Goal: Information Seeking & Learning: Learn about a topic

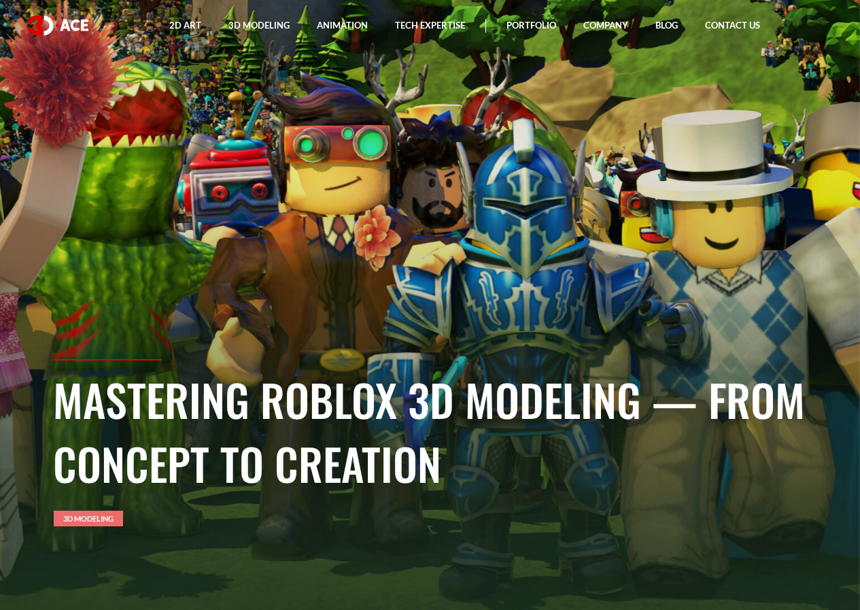
click at [111, 517] on link "3D Modeling" at bounding box center [88, 519] width 69 height 16
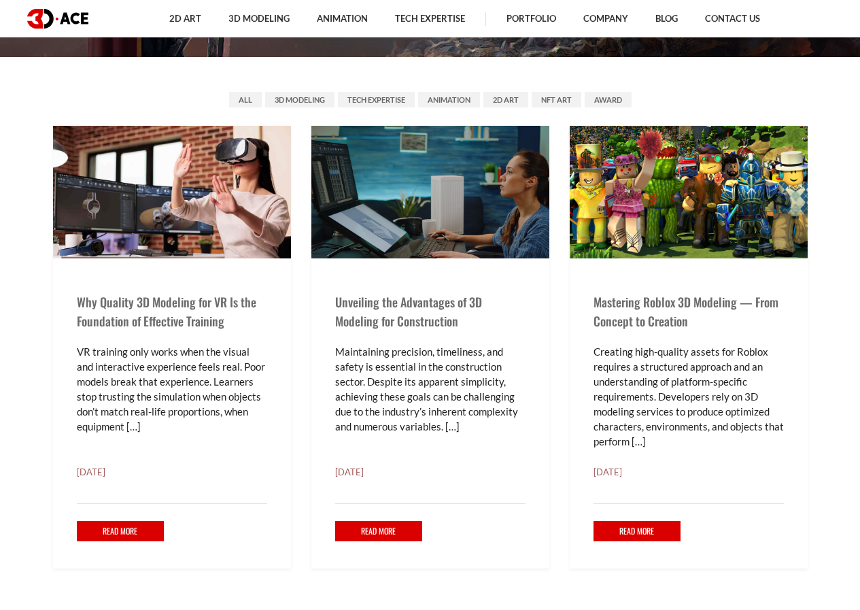
scroll to position [680, 0]
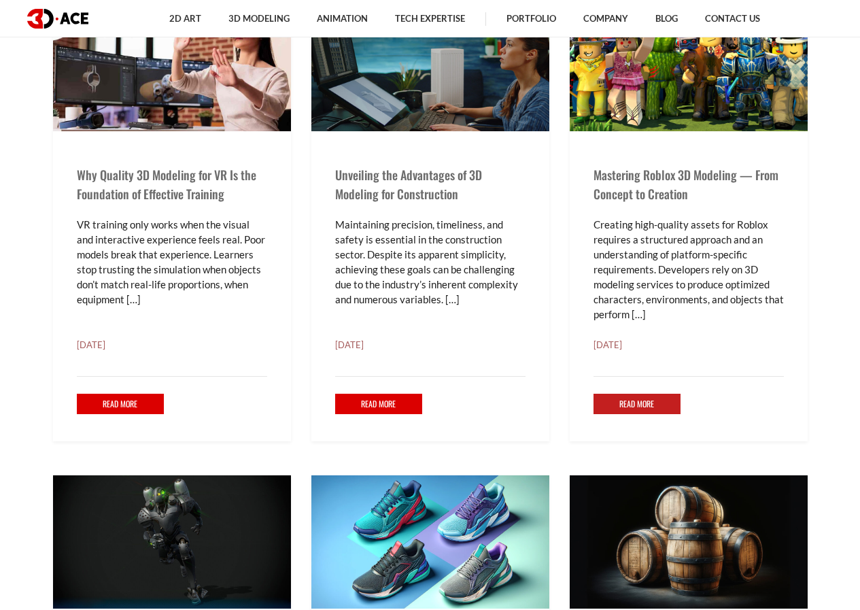
click at [663, 412] on link "Read More" at bounding box center [638, 404] width 88 height 21
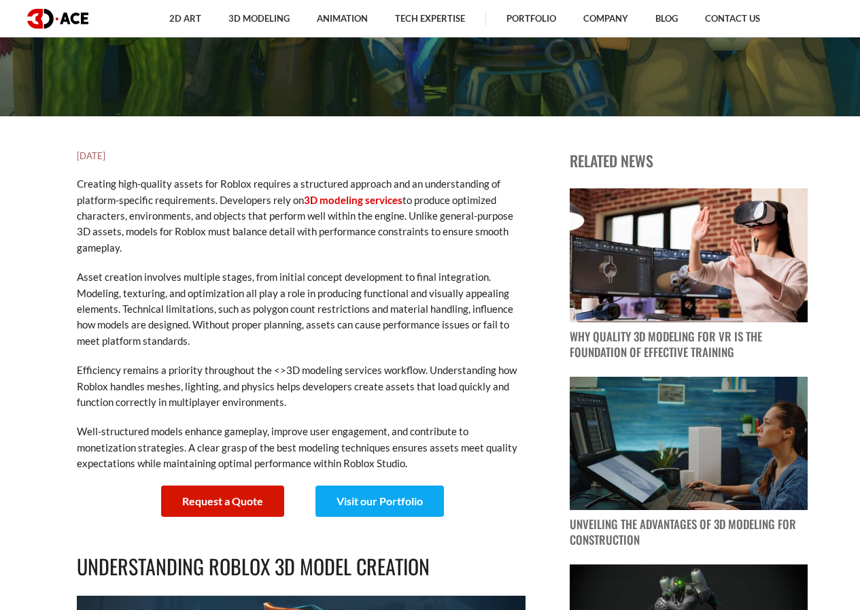
scroll to position [612, 0]
